Goal: Task Accomplishment & Management: Use online tool/utility

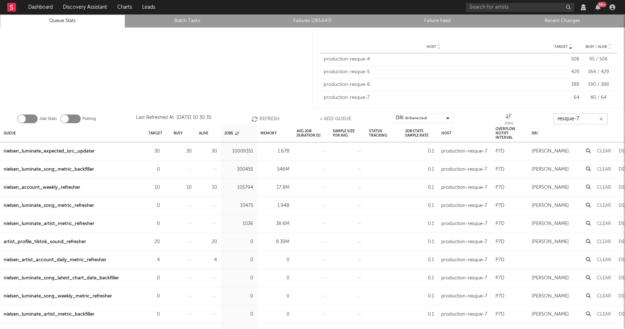
click at [580, 118] on input "resque-7" at bounding box center [581, 118] width 54 height 11
type input "g"
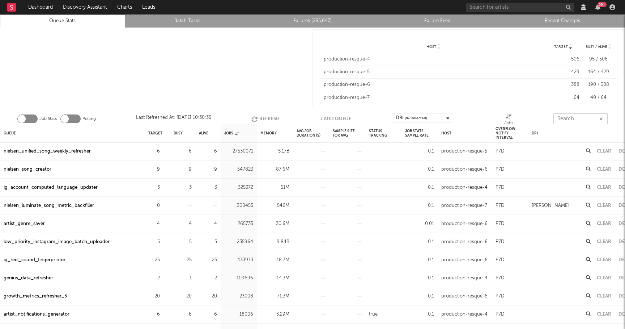
type input "="
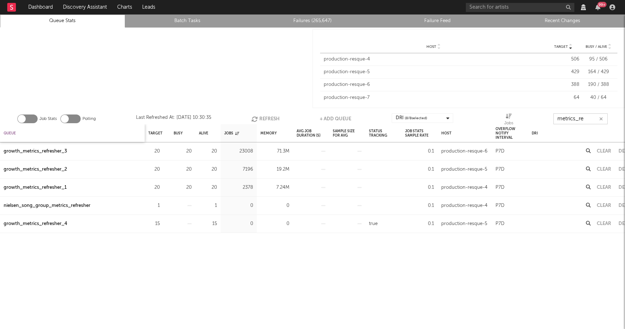
type input "metrics_re"
click at [5, 132] on div "Queue" at bounding box center [10, 133] width 12 height 16
click at [255, 116] on icon "button" at bounding box center [254, 119] width 8 height 6
click at [269, 119] on button "Refresh" at bounding box center [264, 118] width 28 height 11
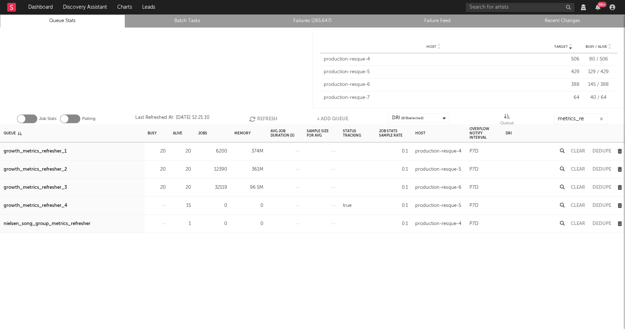
click at [581, 189] on button "Clear" at bounding box center [578, 187] width 14 height 5
click at [266, 117] on button "Refresh" at bounding box center [263, 118] width 28 height 11
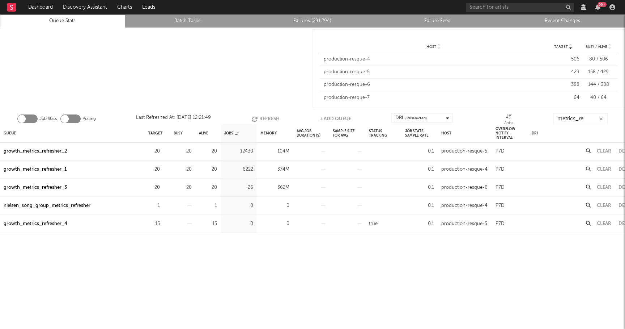
click at [266, 121] on button "Refresh" at bounding box center [266, 118] width 28 height 11
click at [16, 130] on div "Queue" at bounding box center [10, 133] width 12 height 16
click at [60, 151] on div "growth_metrics_refresher_1" at bounding box center [35, 151] width 63 height 9
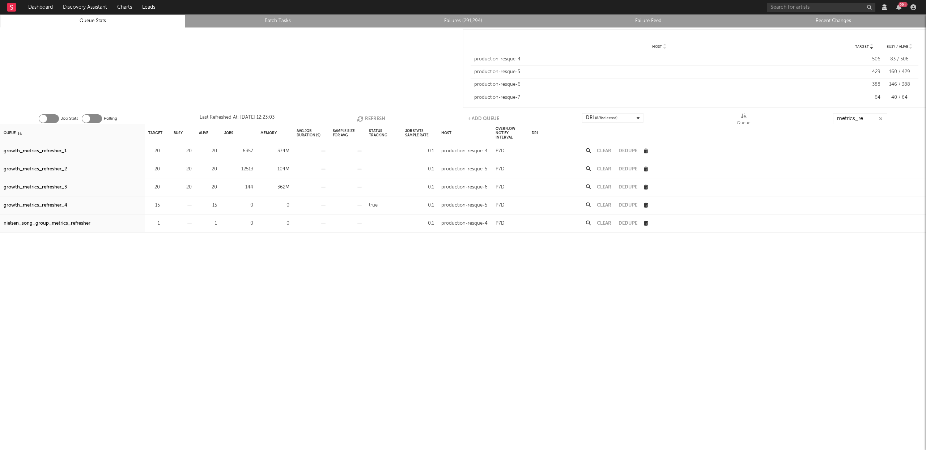
click at [345, 49] on div at bounding box center [231, 69] width 463 height 82
click at [43, 186] on div "growth_metrics_refresher_3" at bounding box center [35, 187] width 63 height 9
click at [608, 168] on button "Clear" at bounding box center [604, 169] width 14 height 5
click at [369, 118] on button "Refresh" at bounding box center [372, 118] width 28 height 11
click at [601, 151] on button "Clear" at bounding box center [604, 151] width 14 height 5
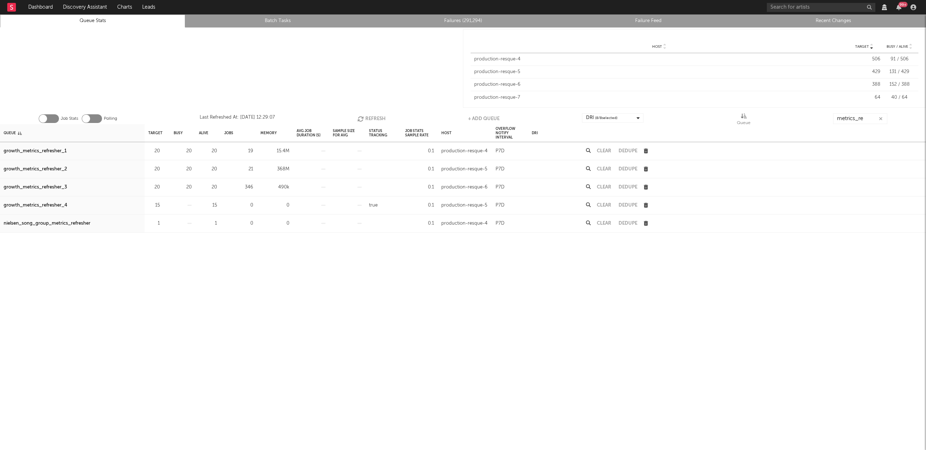
click at [371, 118] on button "Refresh" at bounding box center [372, 118] width 28 height 11
click at [375, 117] on button "Refresh" at bounding box center [371, 118] width 28 height 11
click at [378, 115] on button "Refresh" at bounding box center [372, 118] width 28 height 11
click at [377, 117] on button "Refresh" at bounding box center [372, 118] width 28 height 11
click at [59, 152] on div "growth_metrics_refresher_1" at bounding box center [35, 151] width 63 height 9
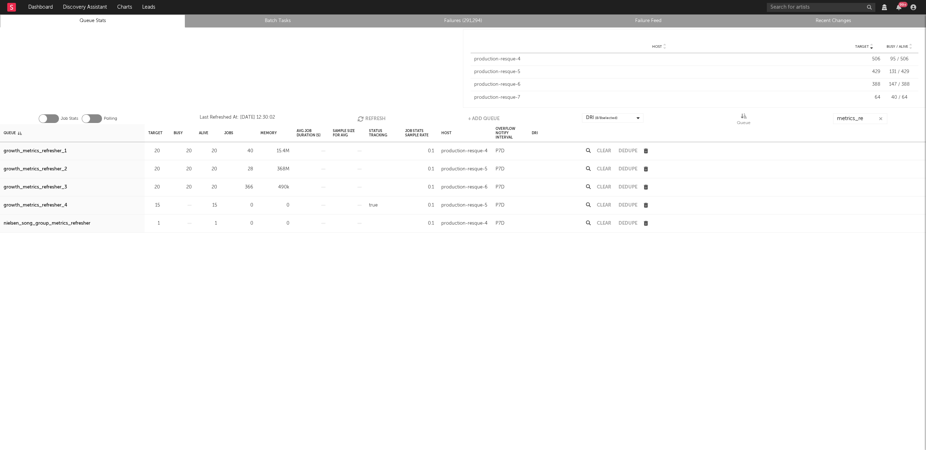
drag, startPoint x: 56, startPoint y: 169, endPoint x: 55, endPoint y: 181, distance: 12.3
click at [56, 169] on div "growth_metrics_refresher_2" at bounding box center [35, 169] width 63 height 9
click at [56, 188] on div "growth_metrics_refresher_3" at bounding box center [35, 187] width 63 height 9
click at [361, 118] on icon "button" at bounding box center [362, 119] width 8 height 6
click at [374, 120] on button "Refresh" at bounding box center [372, 118] width 28 height 11
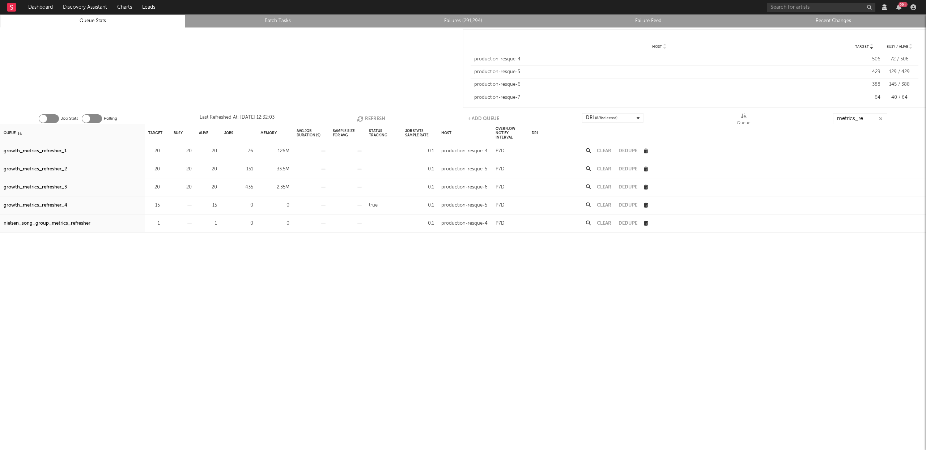
click at [606, 151] on button "Clear" at bounding box center [604, 151] width 14 height 5
click at [605, 168] on button "Clear" at bounding box center [604, 169] width 14 height 5
click at [606, 188] on button "Clear" at bounding box center [604, 187] width 14 height 5
click at [365, 117] on button "Refresh" at bounding box center [372, 118] width 28 height 11
click at [376, 112] on div "Job Stats Polling Last Refreshed At: Aug 31 12:33:43 Refresh + Add Queue DRI ( …" at bounding box center [463, 117] width 926 height 14
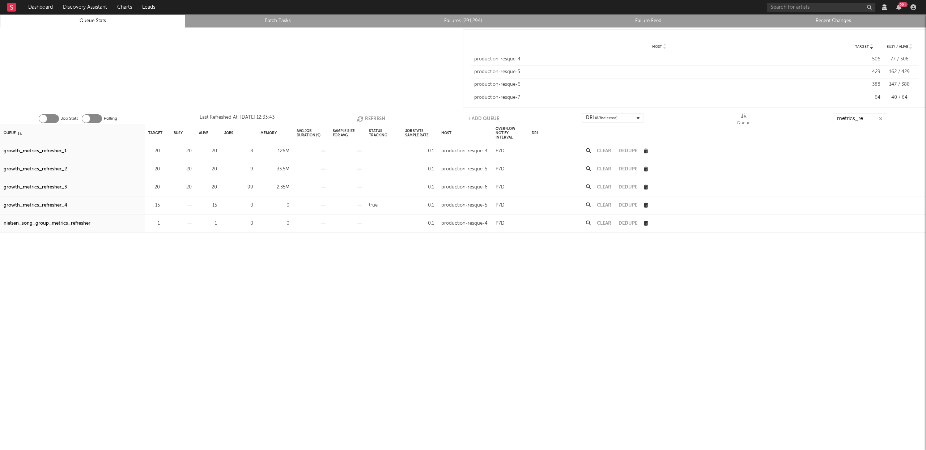
click at [373, 115] on button "Refresh" at bounding box center [371, 118] width 28 height 11
click at [605, 185] on div "Clear" at bounding box center [604, 187] width 22 height 18
click at [603, 185] on button "Clear" at bounding box center [604, 187] width 14 height 5
click at [605, 165] on div "Clear" at bounding box center [604, 169] width 22 height 18
click at [602, 172] on div "Clear" at bounding box center [604, 169] width 22 height 18
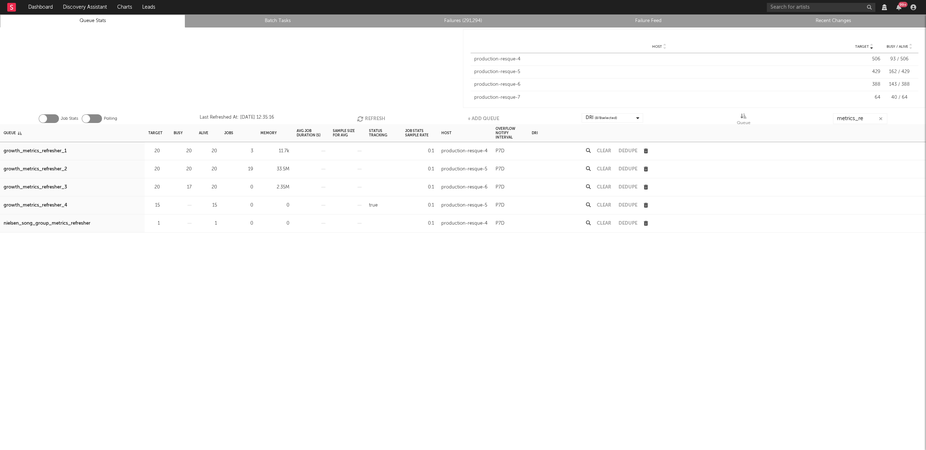
click at [603, 169] on button "Clear" at bounding box center [604, 169] width 14 height 5
click at [605, 149] on button "Clear" at bounding box center [604, 151] width 14 height 5
click at [369, 117] on button "Refresh" at bounding box center [371, 118] width 28 height 11
click at [376, 117] on button "Refresh" at bounding box center [371, 118] width 28 height 11
click at [362, 117] on icon "button" at bounding box center [361, 119] width 8 height 6
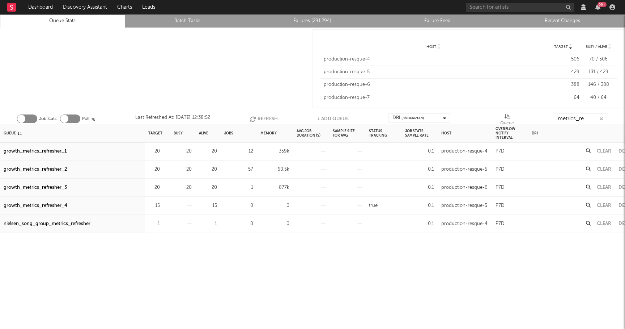
click at [265, 122] on button "Refresh" at bounding box center [264, 118] width 28 height 11
click at [256, 118] on icon "button" at bounding box center [254, 119] width 8 height 6
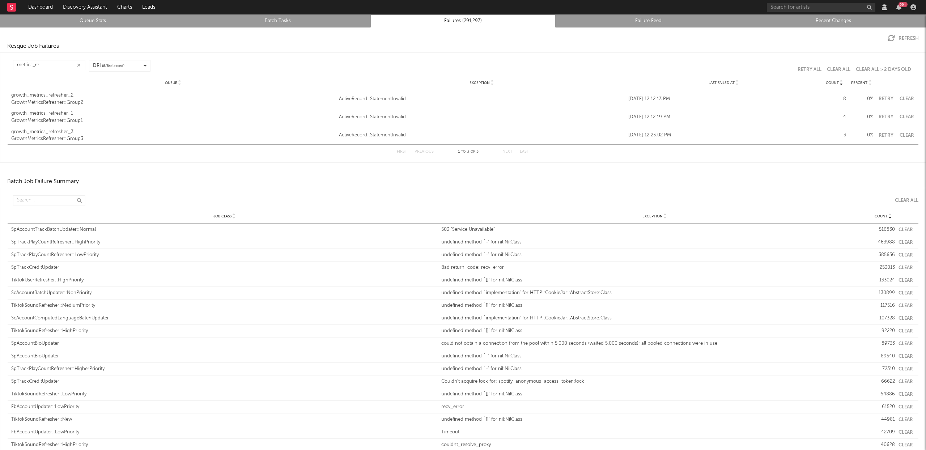
click at [520, 42] on div "Resque Job Failures" at bounding box center [463, 46] width 926 height 9
click at [54, 65] on input "metrics_re" at bounding box center [49, 65] width 72 height 10
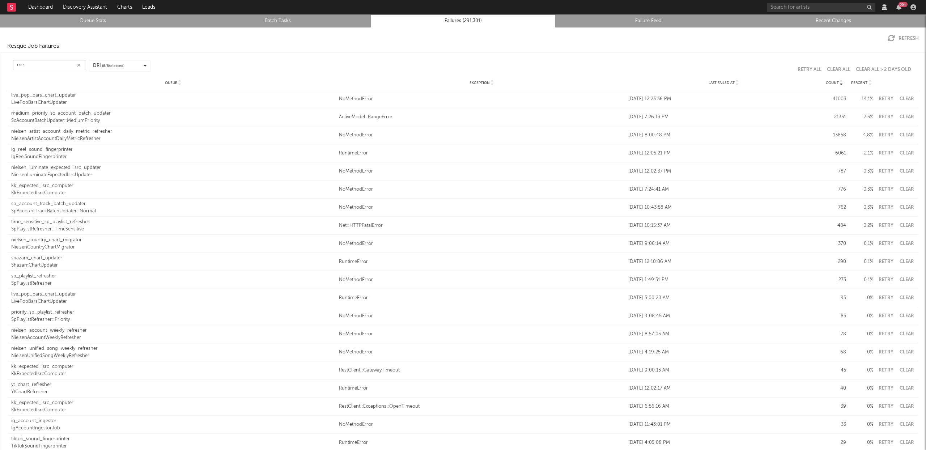
type input "m"
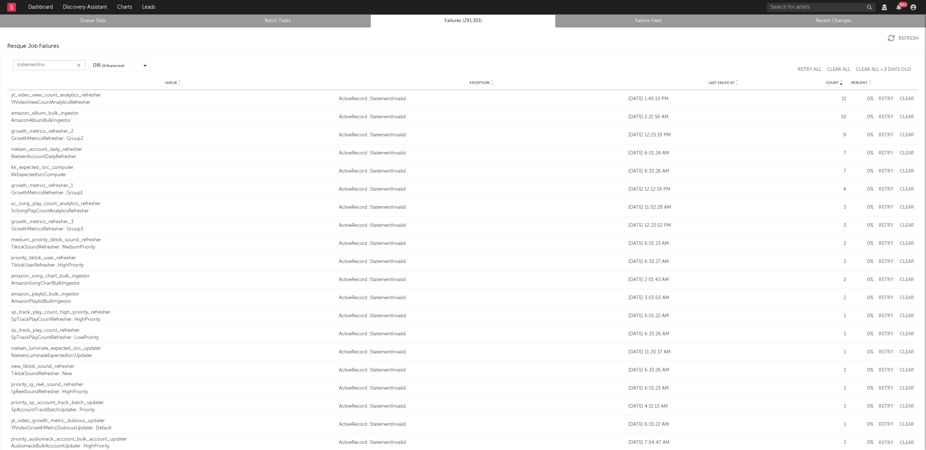
type input "statementInv"
click at [736, 83] on icon at bounding box center [738, 84] width 4 height 3
click at [880, 96] on div "Queue growth_metrics_refresher_2 GrowthMetricsRefresher::Group2 Exception Activ…" at bounding box center [463, 99] width 911 height 18
click at [880, 97] on button "Retry" at bounding box center [886, 99] width 18 height 5
click at [885, 98] on button "Retry" at bounding box center [886, 99] width 18 height 5
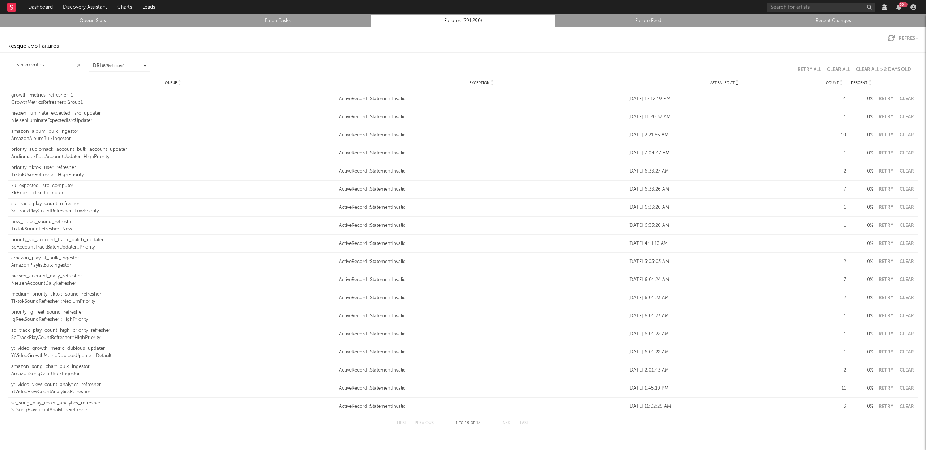
click at [881, 97] on button "Retry" at bounding box center [886, 99] width 18 height 5
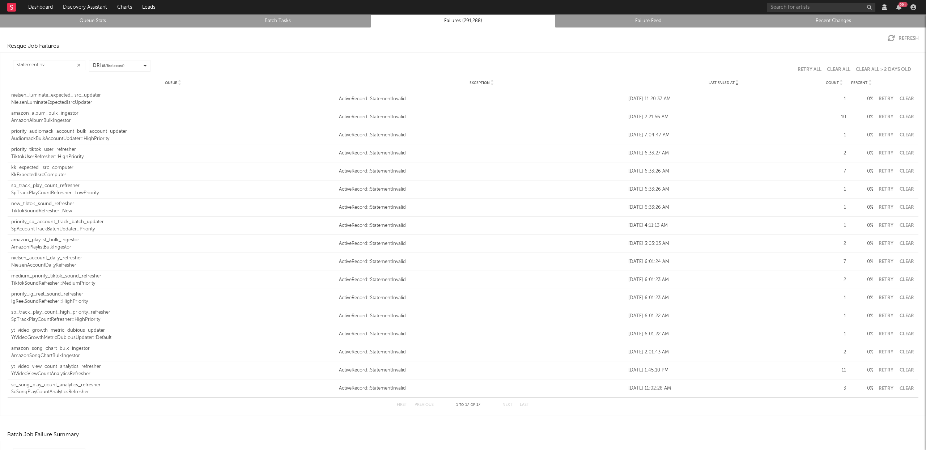
click at [881, 97] on button "Retry" at bounding box center [886, 99] width 18 height 5
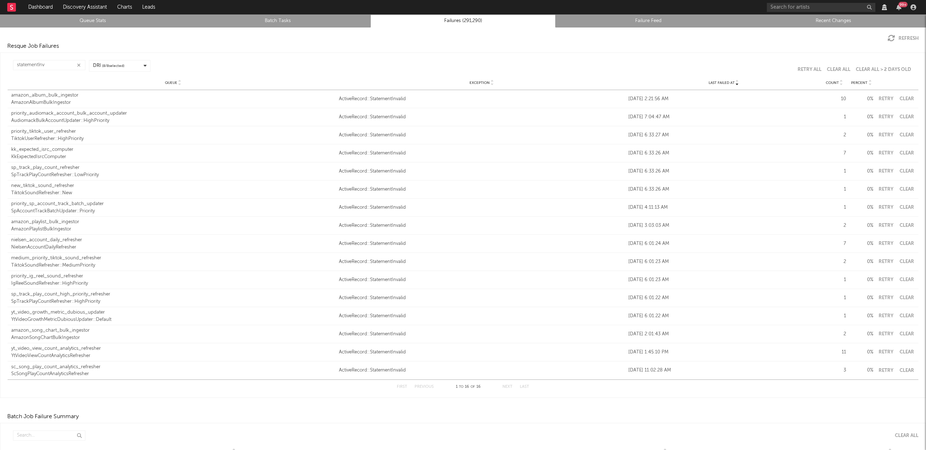
click at [878, 98] on button "Retry" at bounding box center [886, 99] width 18 height 5
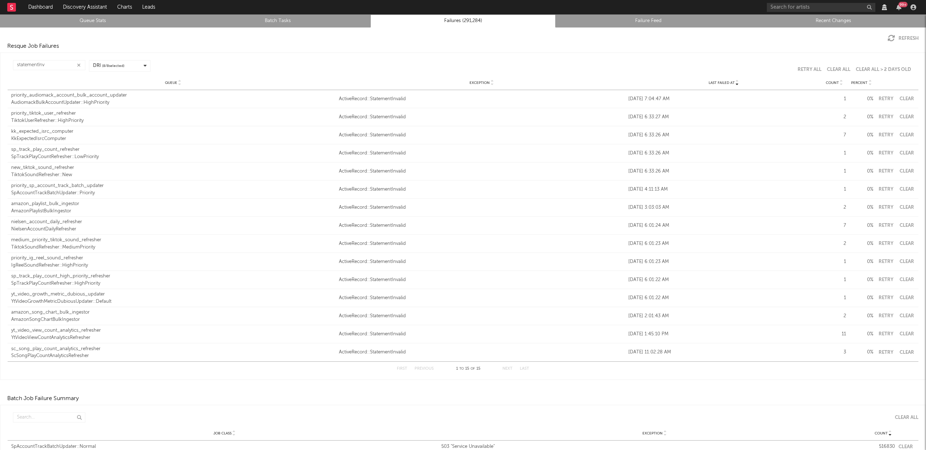
click at [904, 98] on button "Clear" at bounding box center [907, 99] width 16 height 5
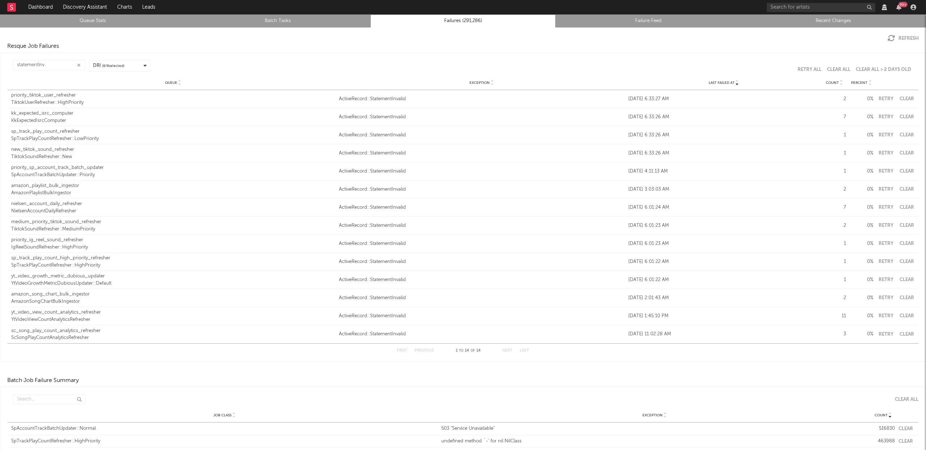
click at [901, 98] on button "Clear" at bounding box center [907, 99] width 16 height 5
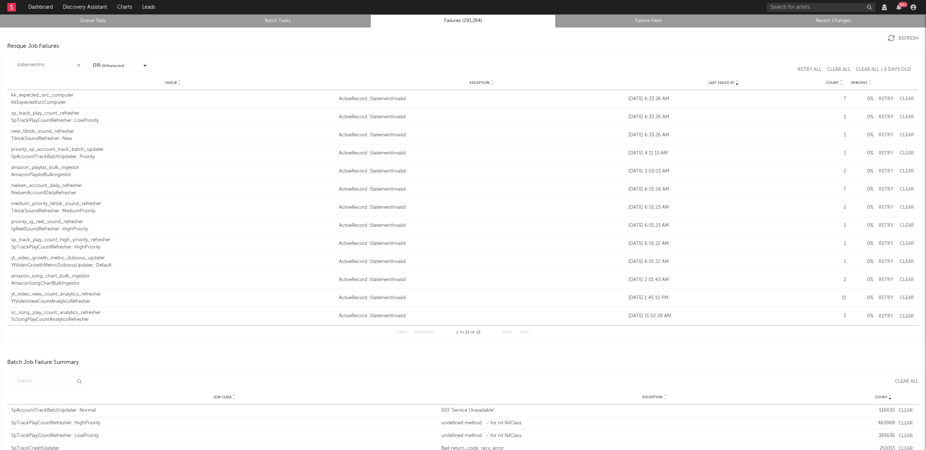
click at [901, 99] on button "Clear" at bounding box center [907, 99] width 16 height 5
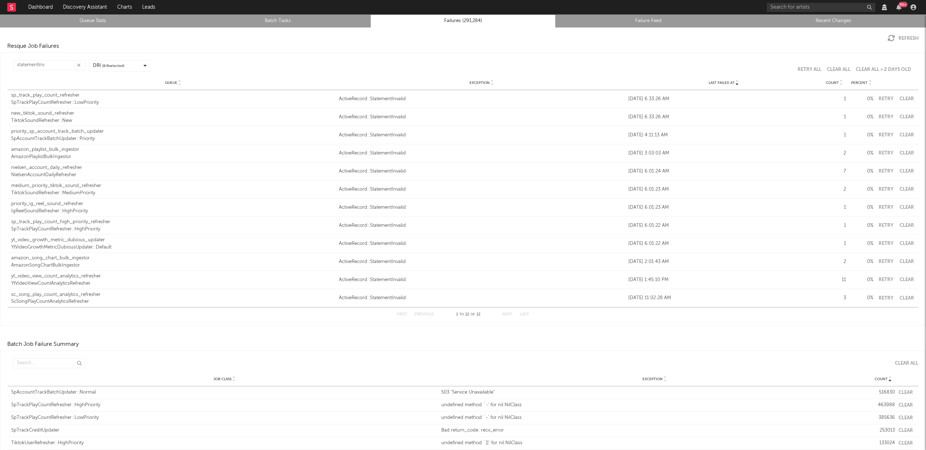
click at [905, 99] on button "Clear" at bounding box center [907, 99] width 16 height 5
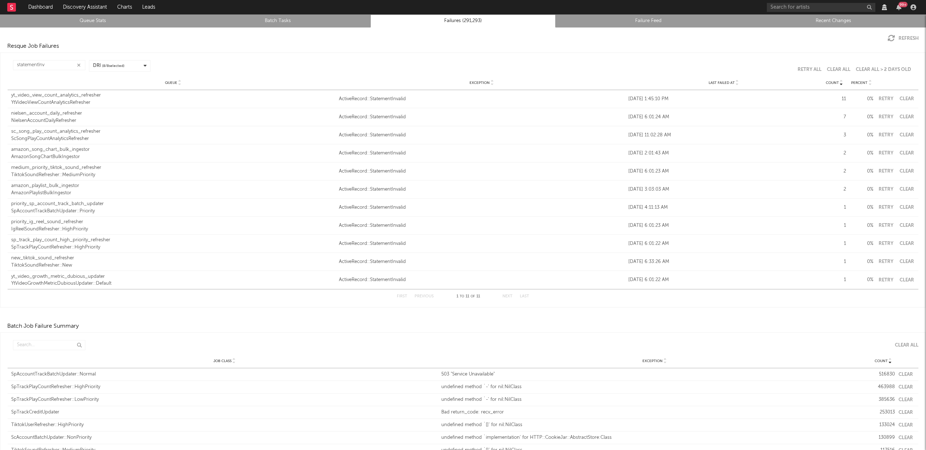
click at [76, 65] on button "button" at bounding box center [79, 65] width 6 height 7
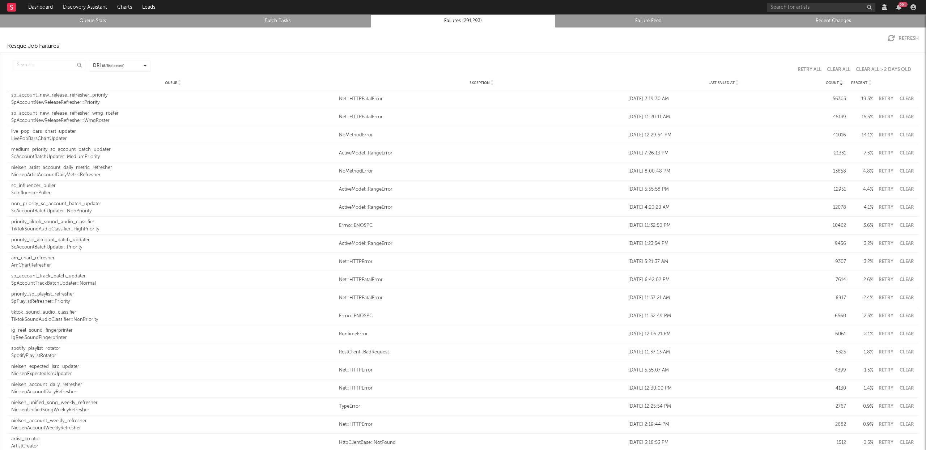
click at [491, 84] on icon at bounding box center [493, 84] width 4 height 3
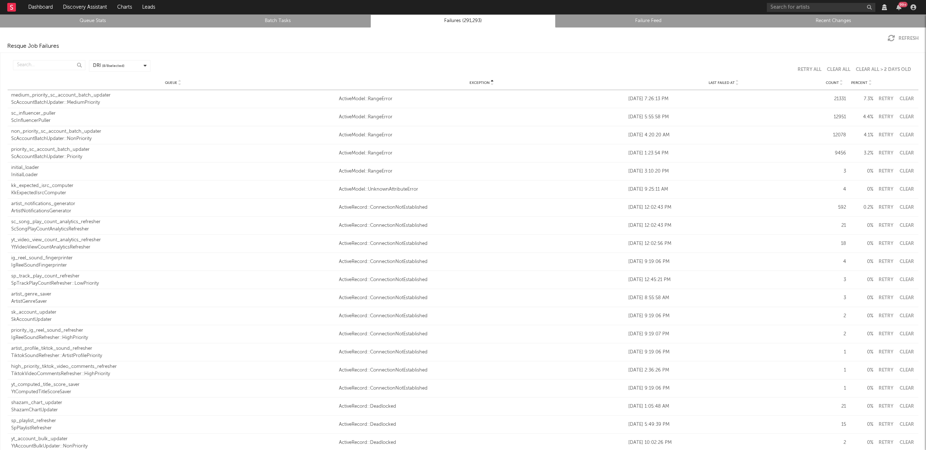
click at [736, 83] on icon at bounding box center [738, 84] width 4 height 3
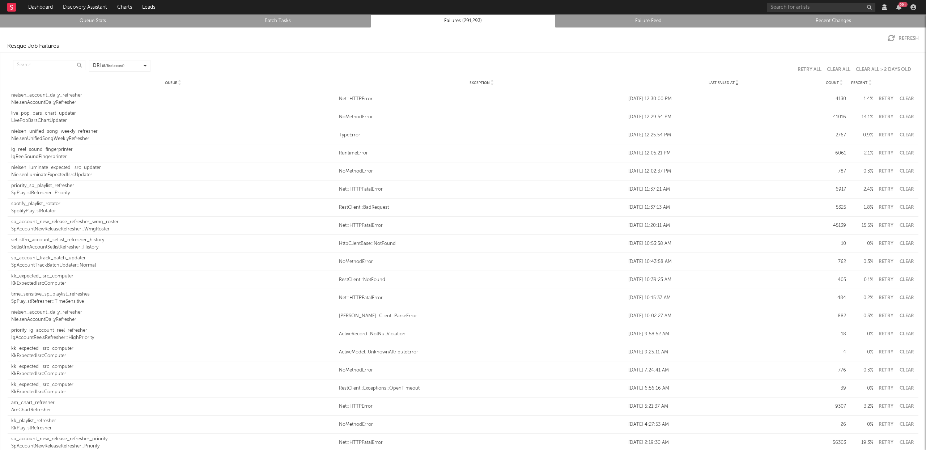
click at [55, 119] on div "LivePopBarsChartUpdater" at bounding box center [173, 120] width 324 height 7
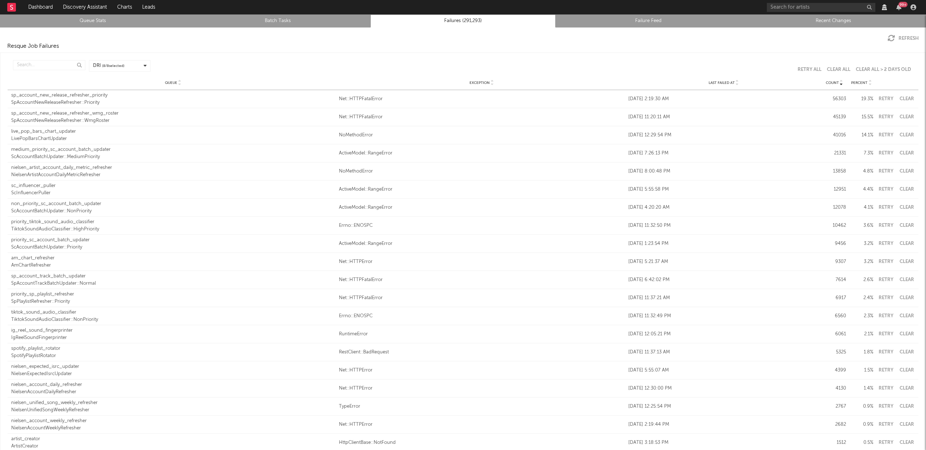
click at [840, 81] on icon at bounding box center [842, 81] width 4 height 3
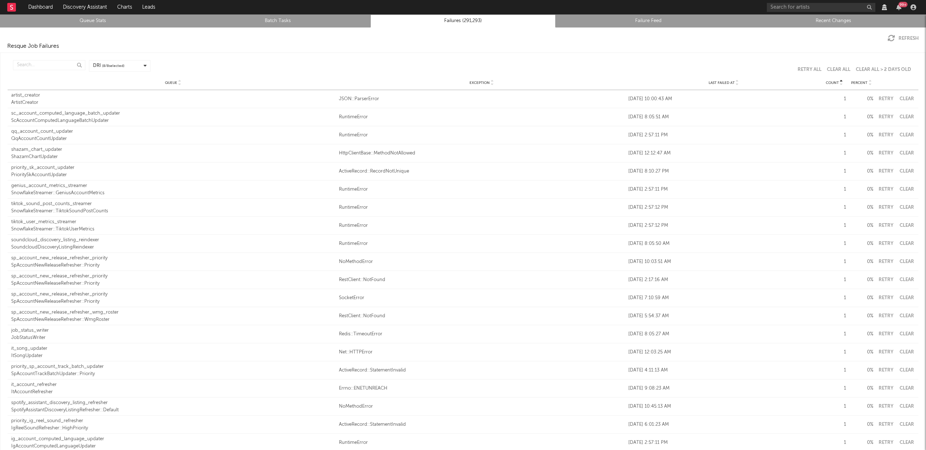
click at [840, 81] on icon at bounding box center [842, 81] width 4 height 3
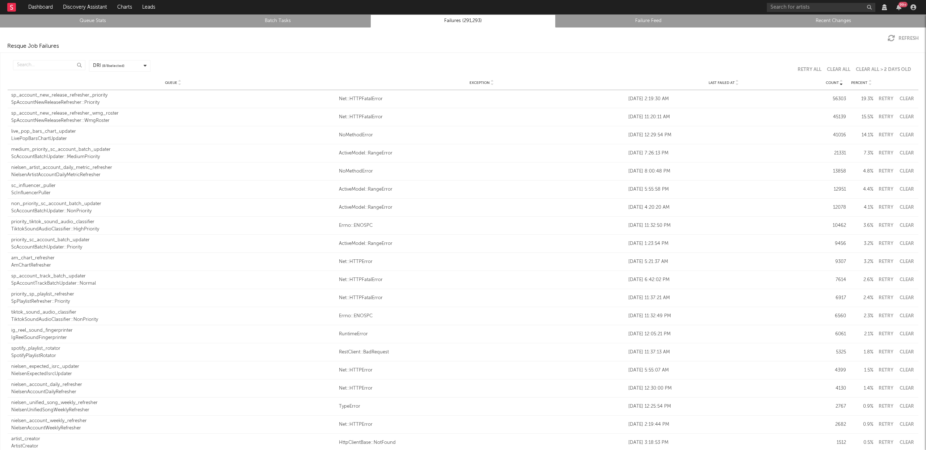
click at [58, 101] on div "SpAccountNewReleaseRefresher::Priority" at bounding box center [173, 102] width 324 height 7
click at [23, 62] on input "text" at bounding box center [49, 65] width 72 height 10
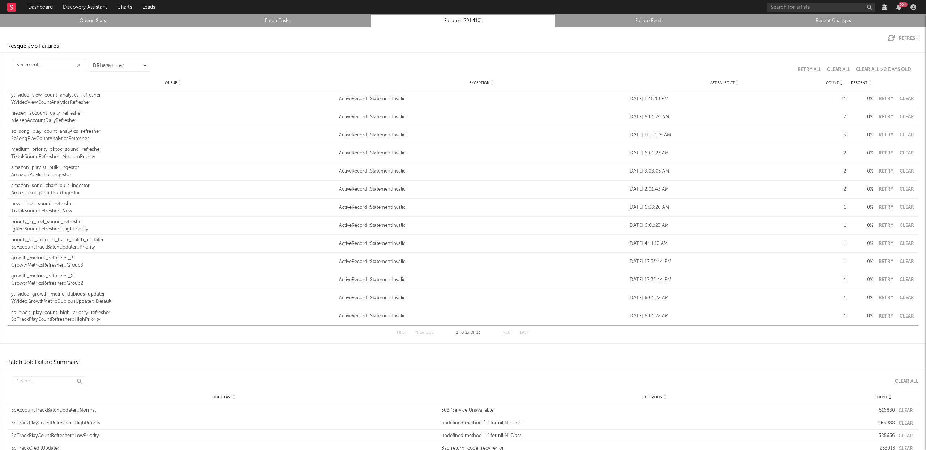
type input "statementIn"
click at [736, 83] on icon at bounding box center [738, 84] width 4 height 3
click at [878, 99] on button "Retry" at bounding box center [886, 99] width 18 height 5
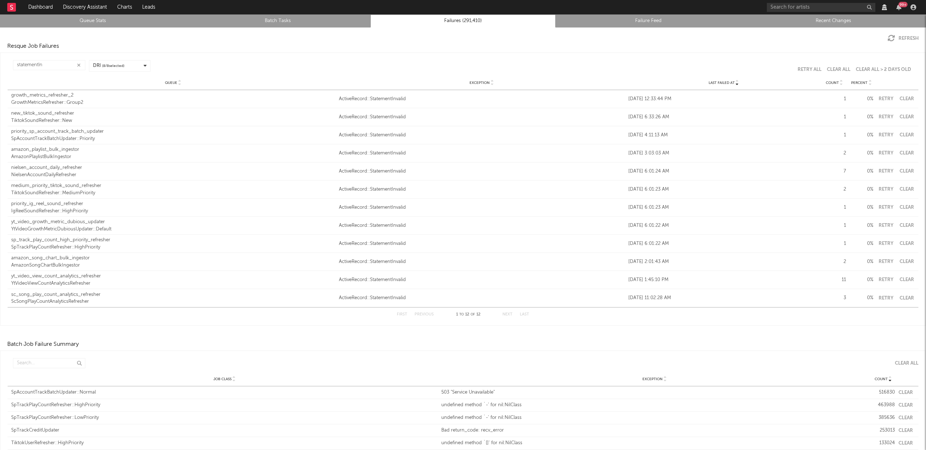
click at [887, 98] on button "Retry" at bounding box center [886, 99] width 18 height 5
